Goal: Task Accomplishment & Management: Complete application form

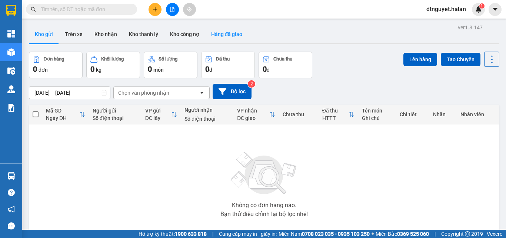
click at [229, 34] on button "Hàng đã giao" at bounding box center [226, 34] width 43 height 18
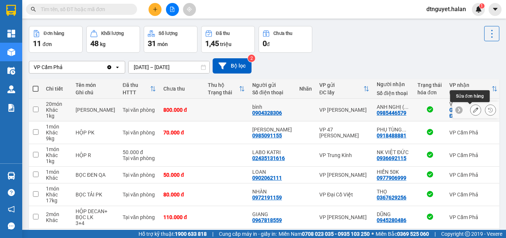
scroll to position [37, 0]
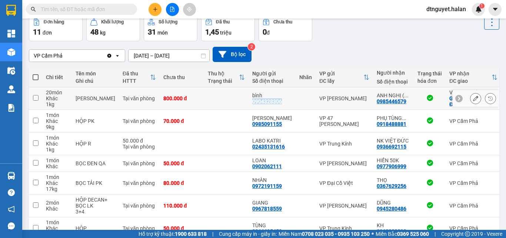
drag, startPoint x: 269, startPoint y: 101, endPoint x: 238, endPoint y: 102, distance: 30.8
click at [249, 102] on td "bình 0904328306" at bounding box center [272, 98] width 47 height 23
checkbox input "true"
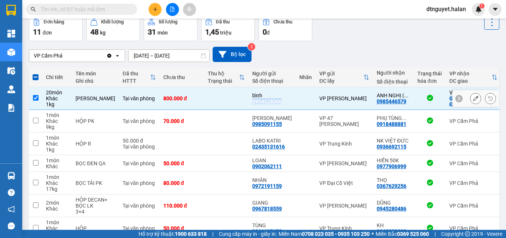
copy div "0904328306"
paste input "0904328306"
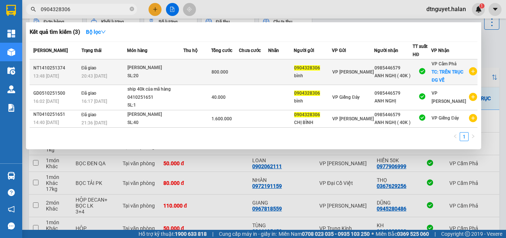
type input "0904328306"
click at [50, 69] on div "NT1410251374" at bounding box center [56, 68] width 46 height 8
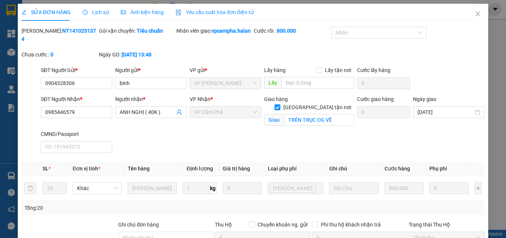
type input "0904328306"
type input "bình"
type input "0985446579"
type input "ANH NGHỊ ( 40K )"
checkbox input "true"
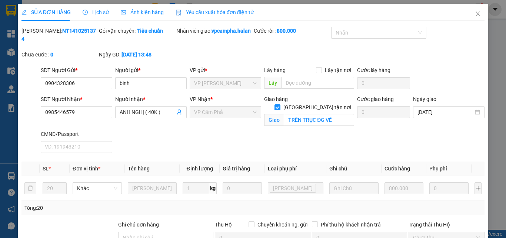
type input "TRÊN TRỤC ĐG VỀ"
type input "0"
type input "800.000"
click at [229, 143] on div "SĐT Người Nhận * 0985446579 Người nhận * ANH NGHỊ ( 40K ) VP Nhận * VP Cẩm Phả …" at bounding box center [262, 125] width 447 height 61
click at [476, 14] on icon "close" at bounding box center [478, 13] width 4 height 4
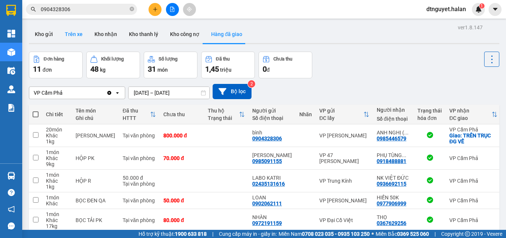
click at [77, 32] on button "Trên xe" at bounding box center [74, 34] width 30 height 18
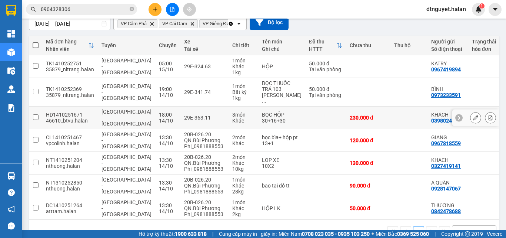
scroll to position [86, 0]
